Goal: Find specific page/section: Find specific page/section

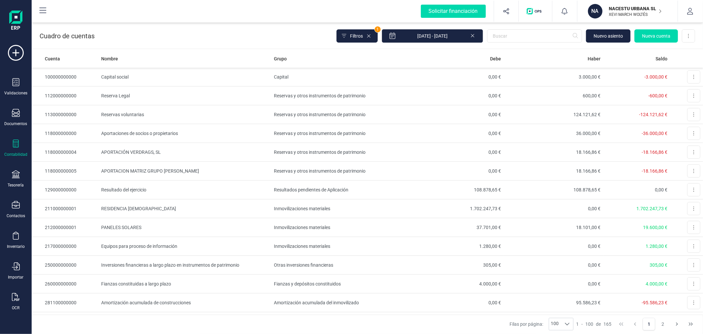
click at [611, 18] on div "NACESTU URBANA SL XEVI MARCH WOLTÉS" at bounding box center [632, 11] width 51 height 15
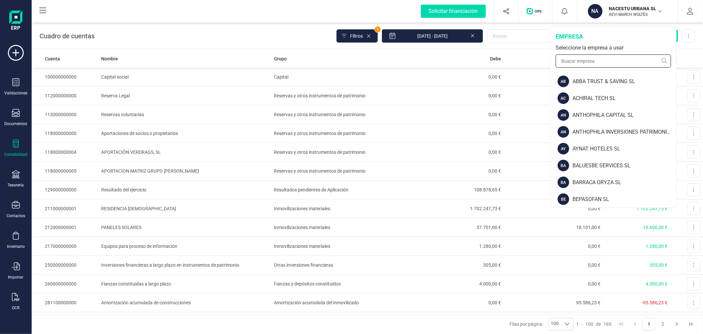
click at [589, 58] on input "text" at bounding box center [613, 60] width 115 height 13
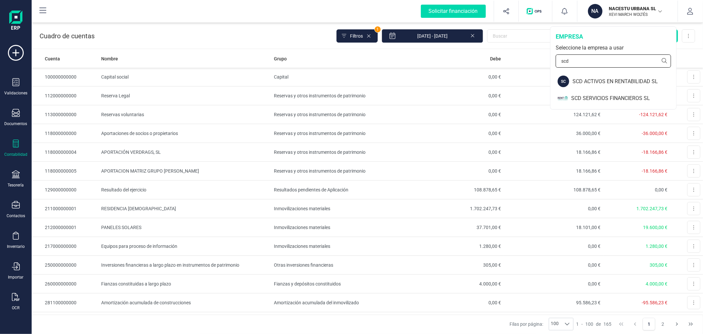
type input "scd"
click at [600, 83] on div "SCD ACTIVOS EN RENTABILIDAD SL" at bounding box center [625, 81] width 104 height 8
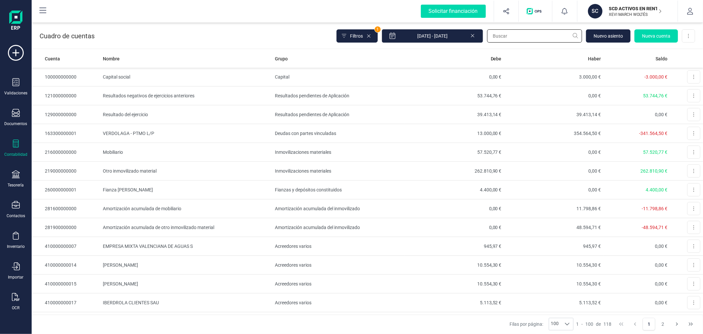
click at [531, 33] on input "text" at bounding box center [534, 35] width 95 height 13
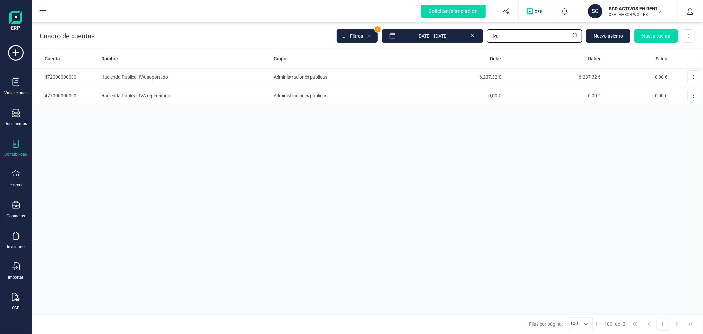
click at [508, 37] on input "iva" at bounding box center [534, 35] width 95 height 13
click at [362, 36] on span "Filtros" at bounding box center [356, 36] width 13 height 7
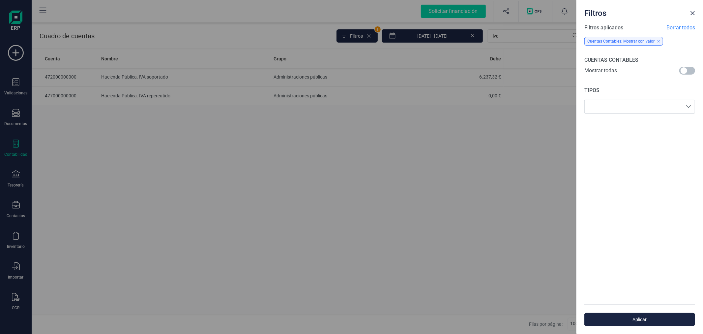
click at [687, 70] on span at bounding box center [688, 71] width 16 height 8
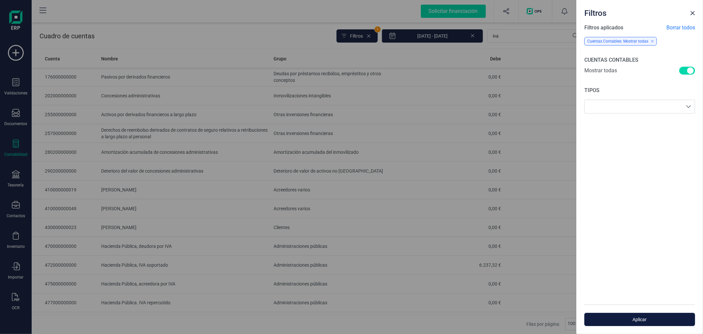
click at [624, 322] on span "Aplicar" at bounding box center [640, 319] width 96 height 7
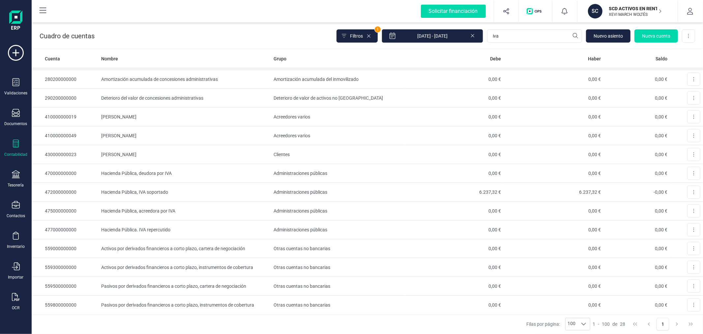
scroll to position [0, 0]
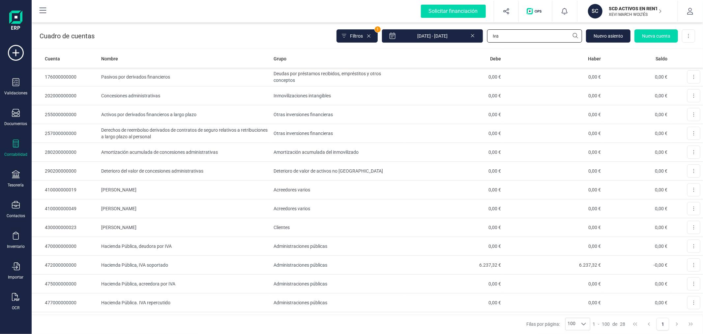
click at [507, 37] on input "iva" at bounding box center [534, 35] width 95 height 13
click at [507, 38] on input "iva" at bounding box center [534, 35] width 95 height 13
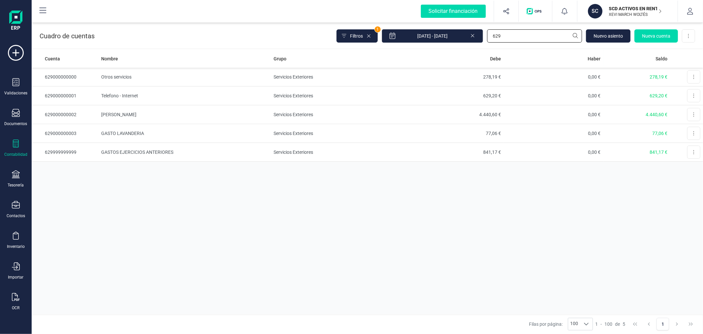
click at [530, 30] on input "629" at bounding box center [534, 35] width 95 height 13
type input "631"
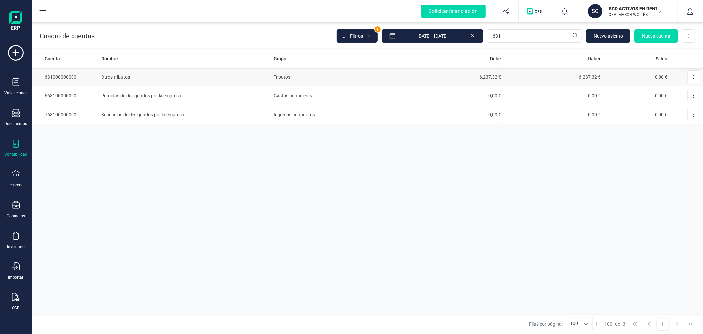
click at [271, 76] on td "Otros tributos" at bounding box center [185, 77] width 173 height 19
